Goal: Transaction & Acquisition: Register for event/course

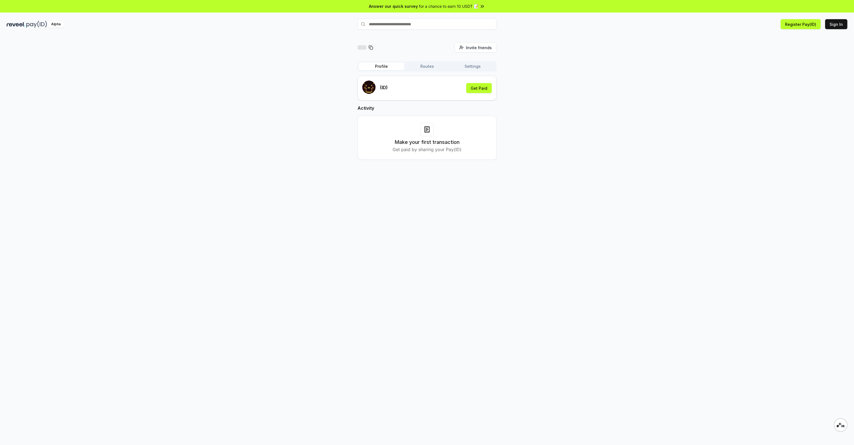
click at [837, 25] on button "Sign In" at bounding box center [836, 24] width 22 height 10
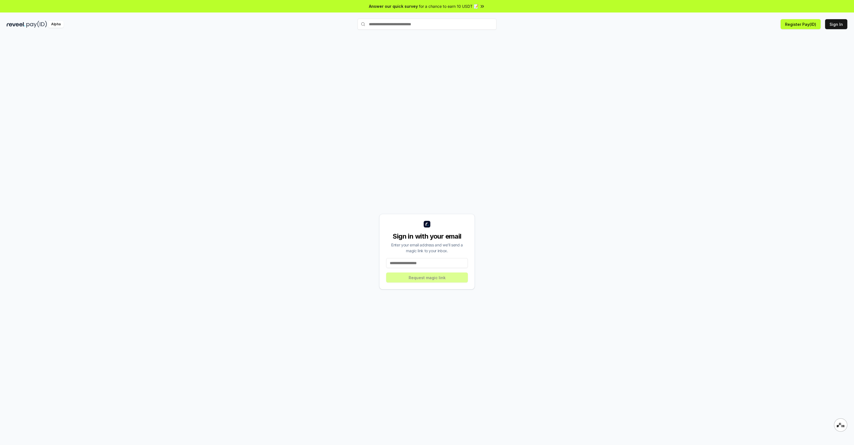
click at [408, 265] on input at bounding box center [427, 263] width 82 height 10
type input "**********"
click at [431, 278] on button "Request magic link" at bounding box center [427, 278] width 82 height 10
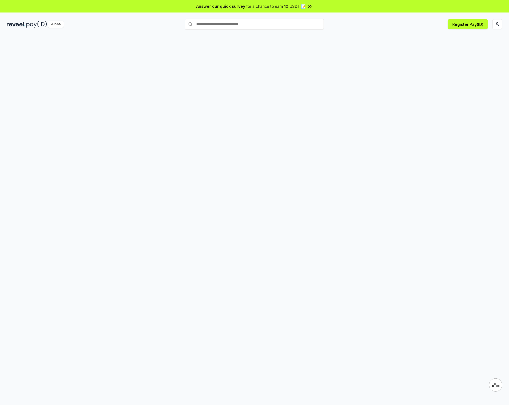
click at [228, 23] on input "text" at bounding box center [254, 24] width 139 height 11
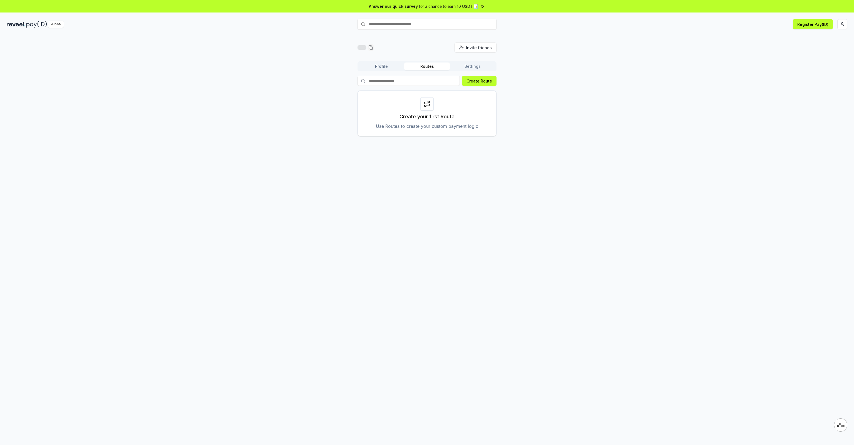
click at [815, 23] on button "Register Pay(ID)" at bounding box center [813, 24] width 40 height 10
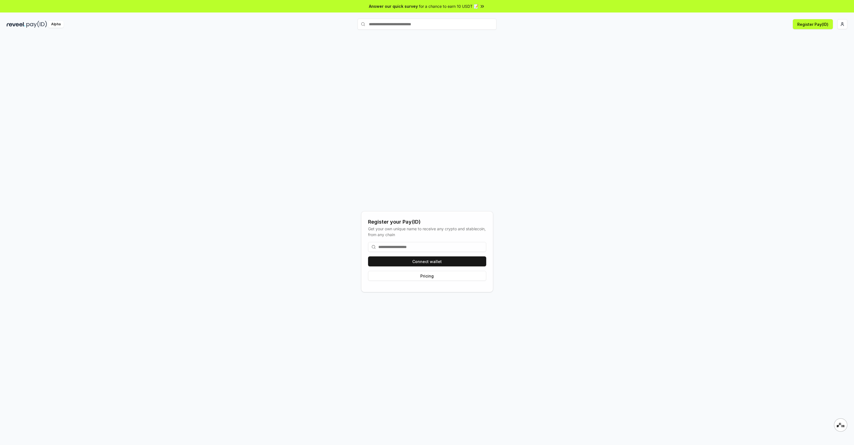
click at [433, 24] on input "text" at bounding box center [427, 24] width 139 height 11
click at [413, 26] on input "text" at bounding box center [427, 24] width 139 height 11
drag, startPoint x: 412, startPoint y: 25, endPoint x: 397, endPoint y: 25, distance: 15.3
click at [397, 25] on input "text" at bounding box center [427, 24] width 139 height 11
click at [393, 24] on input "text" at bounding box center [427, 24] width 139 height 11
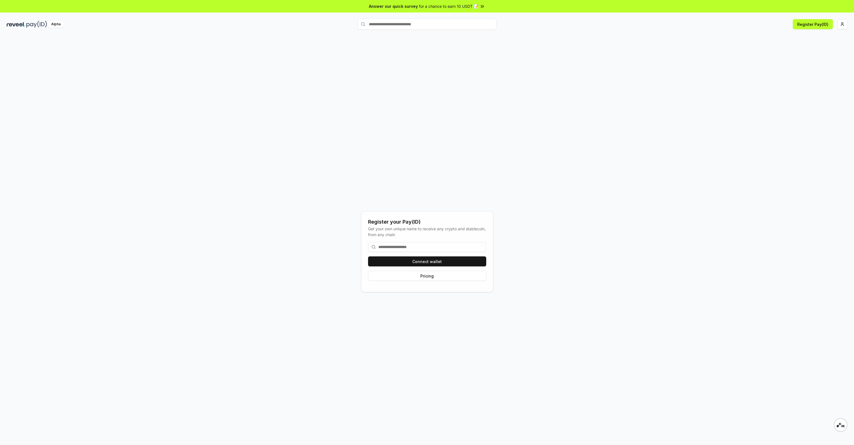
click at [383, 23] on input "text" at bounding box center [427, 24] width 139 height 11
type input "**********"
